Goal: Check status

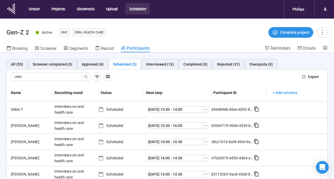
scroll to position [19, 0]
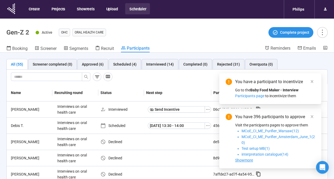
click at [126, 58] on div "All (55) Screener completed (0) Approved (6) Scheduled (4) Interviewed (14) Com…" at bounding box center [167, 125] width 334 height 145
click at [127, 63] on div "Scheduled (4)" at bounding box center [124, 64] width 23 height 6
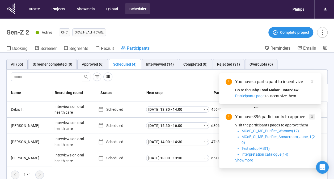
click at [313, 118] on icon "close" at bounding box center [312, 117] width 4 height 4
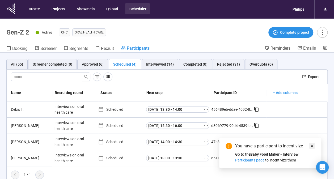
click at [312, 147] on icon "close" at bounding box center [312, 146] width 4 height 4
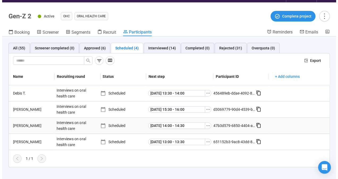
scroll to position [19, 0]
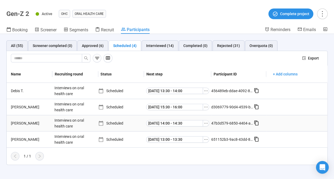
click at [18, 126] on div "[PERSON_NAME]" at bounding box center [31, 123] width 44 height 6
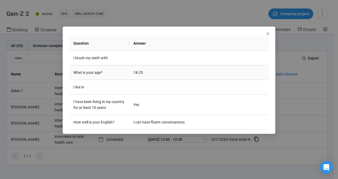
scroll to position [69, 0]
click at [268, 34] on icon "close" at bounding box center [268, 33] width 3 height 3
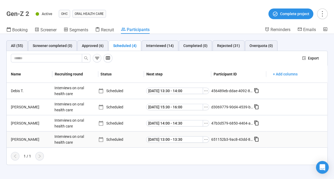
click at [16, 138] on div "[PERSON_NAME]" at bounding box center [31, 140] width 44 height 6
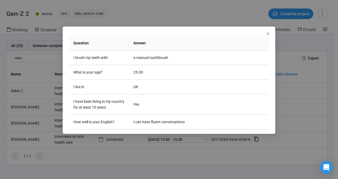
click at [264, 34] on div "Question Answer I brush my teeth with a manual toothbrush What is your age? 25-…" at bounding box center [169, 74] width 200 height 111
click at [269, 33] on icon "close" at bounding box center [268, 33] width 3 height 3
